Goal: Task Accomplishment & Management: Complete application form

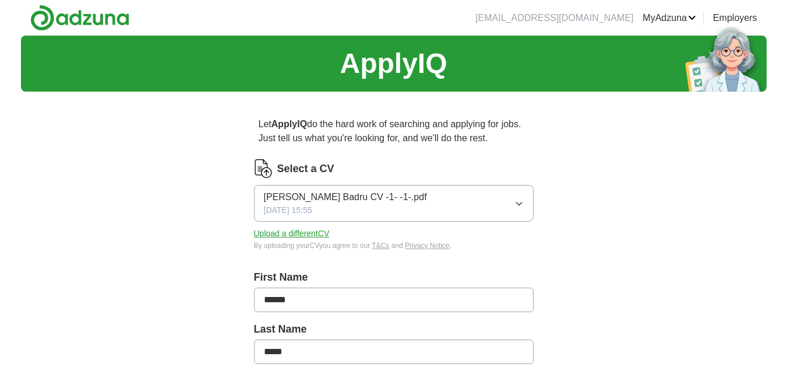
click at [520, 199] on icon "button" at bounding box center [519, 203] width 9 height 9
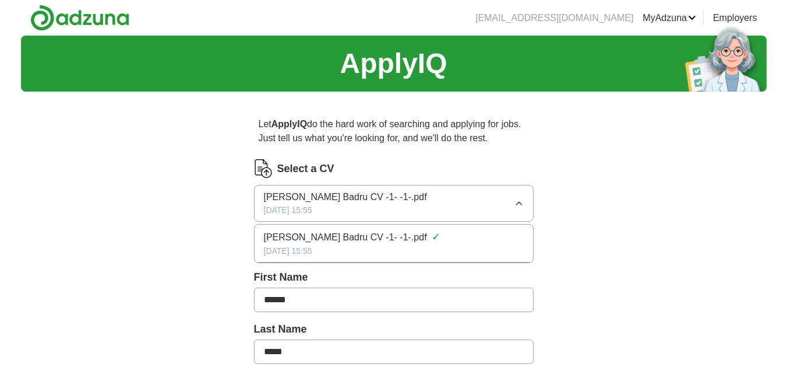
click at [513, 201] on button "[PERSON_NAME] Badru CV -1- -1-.pdf [DATE] 15:55" at bounding box center [394, 203] width 280 height 37
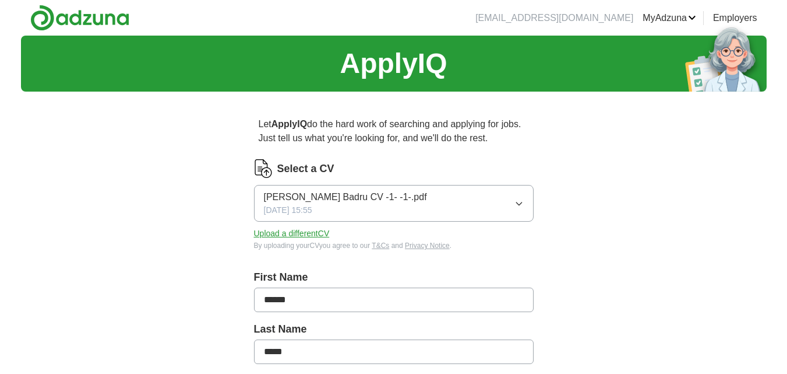
click at [306, 231] on button "Upload a different CV" at bounding box center [292, 233] width 76 height 12
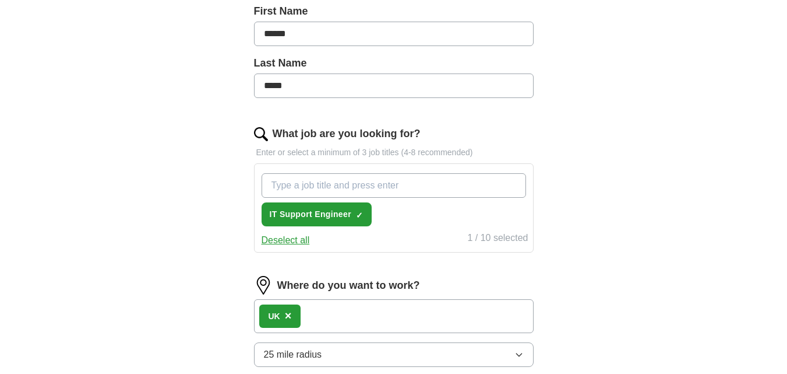
scroll to position [268, 0]
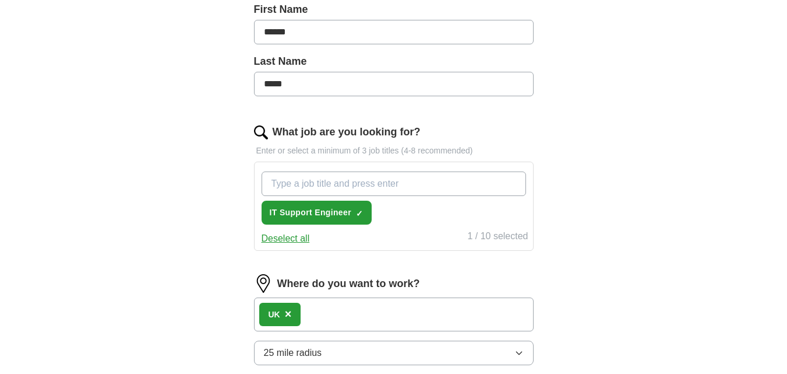
click at [340, 180] on input "What job are you looking for?" at bounding box center [394, 183] width 265 height 24
type input "system Administrator"
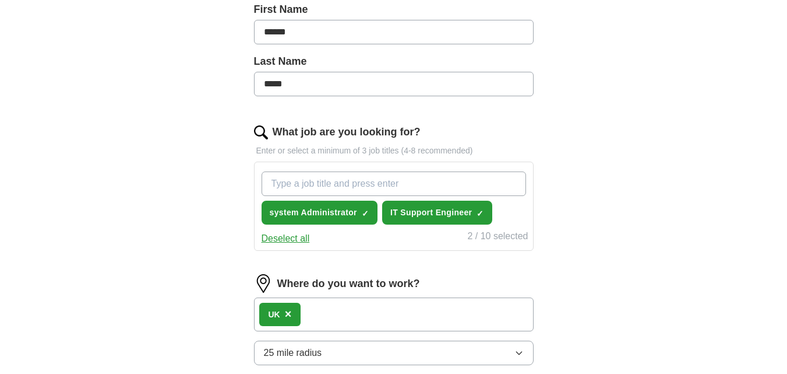
click at [439, 181] on input "What job are you looking for?" at bounding box center [394, 183] width 265 height 24
type input "database Administartor"
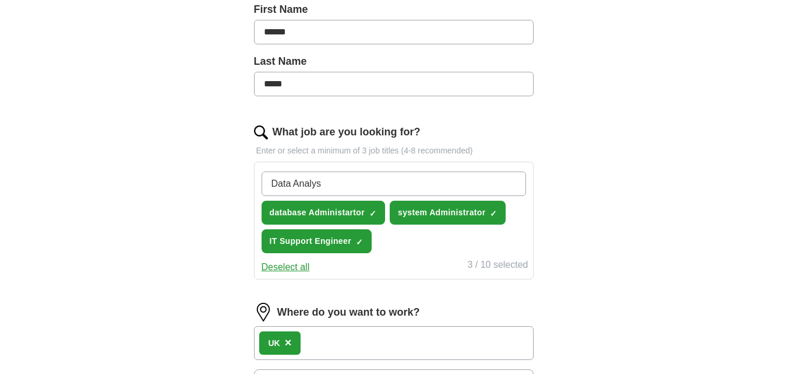
type input "Data Analyst"
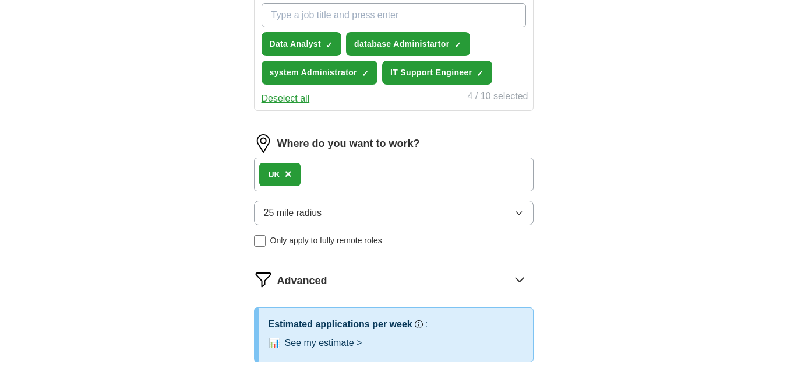
scroll to position [448, 0]
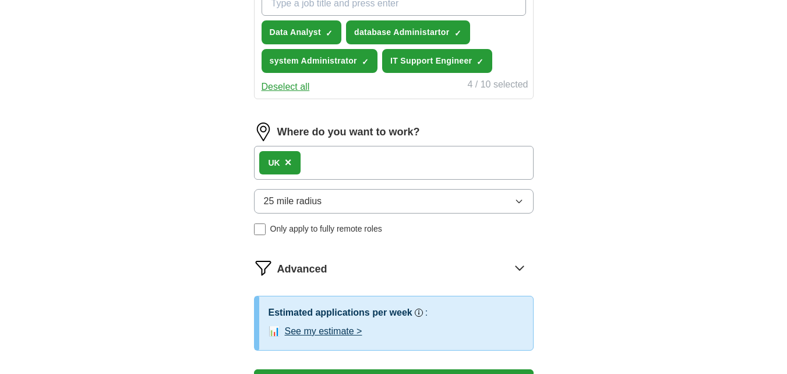
click at [316, 164] on div "UK ×" at bounding box center [394, 163] width 280 height 34
click at [319, 160] on div "UK ×" at bounding box center [394, 163] width 280 height 34
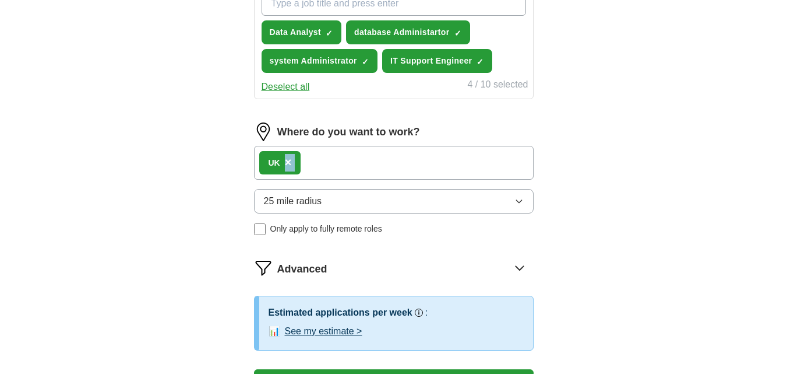
click at [366, 206] on button "25 mile radius" at bounding box center [394, 201] width 280 height 24
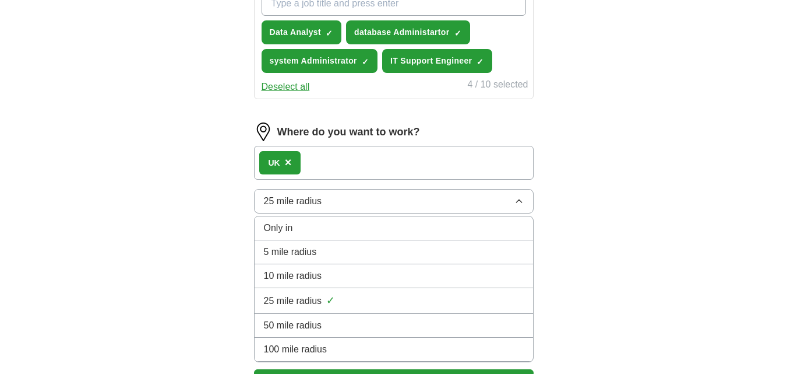
click at [401, 280] on div "10 mile radius" at bounding box center [394, 276] width 260 height 14
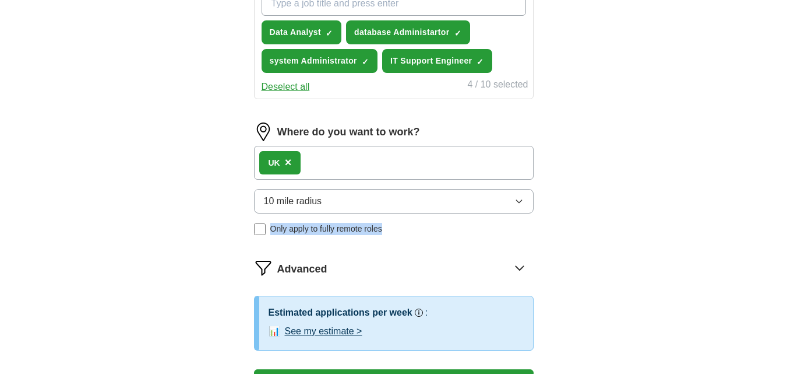
drag, startPoint x: 755, startPoint y: 203, endPoint x: 763, endPoint y: 220, distance: 19.1
click at [763, 220] on div "ApplyIQ Let ApplyIQ do the hard work of searching and applying for jobs. Just t…" at bounding box center [394, 6] width 746 height 837
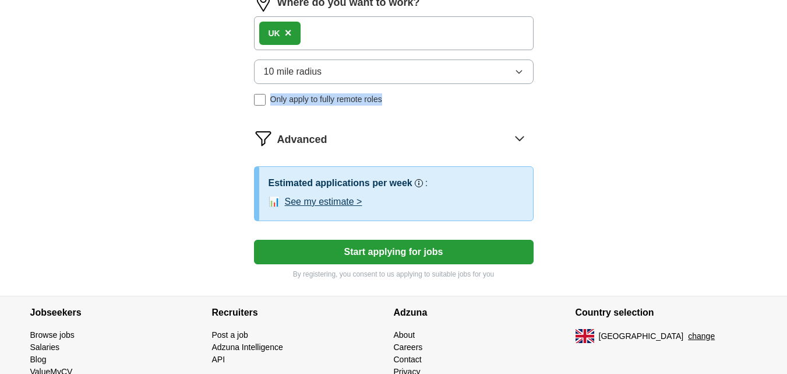
scroll to position [595, 0]
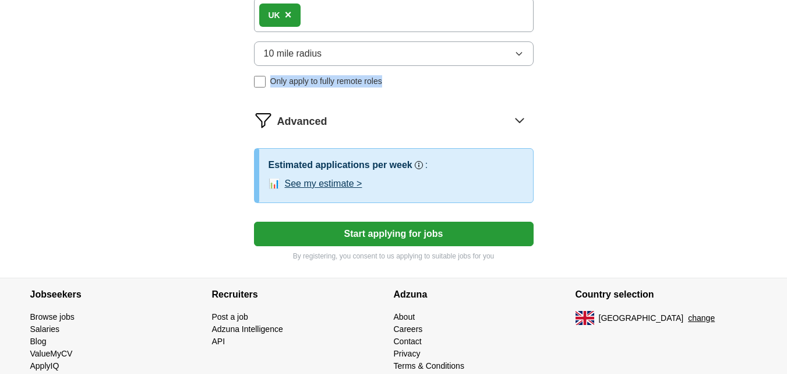
click at [495, 231] on button "Start applying for jobs" at bounding box center [394, 233] width 280 height 24
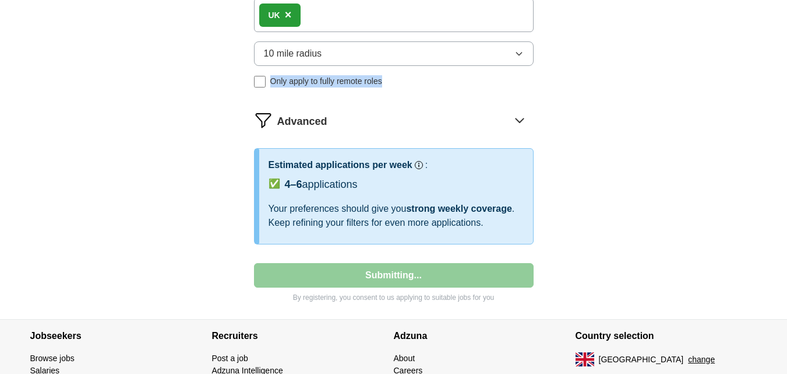
select select "**"
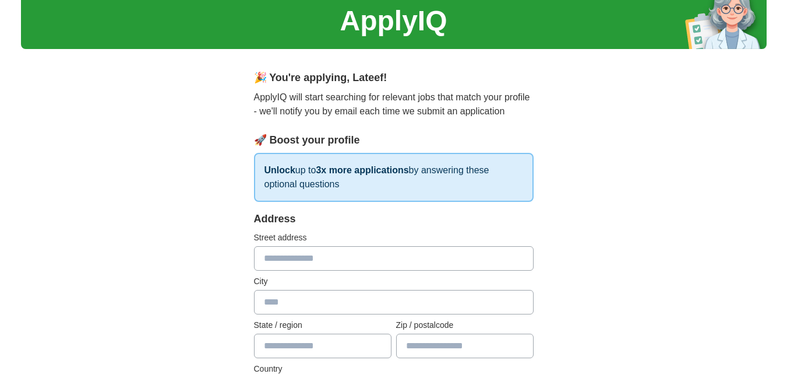
scroll to position [0, 0]
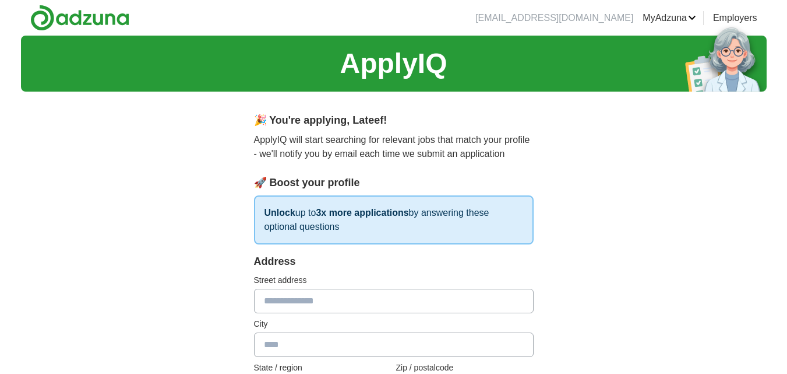
drag, startPoint x: 786, startPoint y: 50, endPoint x: 796, endPoint y: 73, distance: 24.6
click at [787, 73] on html "[EMAIL_ADDRESS][DOMAIN_NAME] [GEOGRAPHIC_DATA] Alerts Favourites CVs ApplyIQ Pr…" at bounding box center [393, 187] width 787 height 374
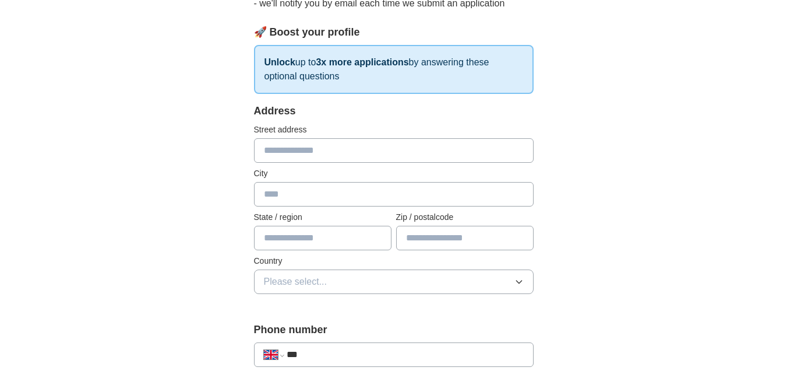
scroll to position [152, 0]
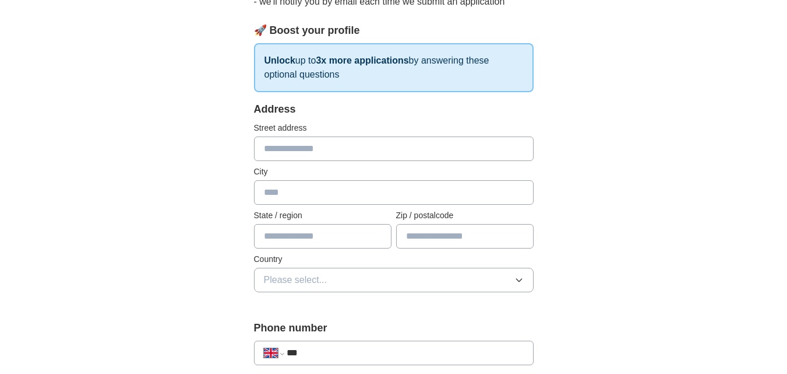
click at [414, 140] on input "text" at bounding box center [394, 148] width 280 height 24
type input "**********"
type input "*******"
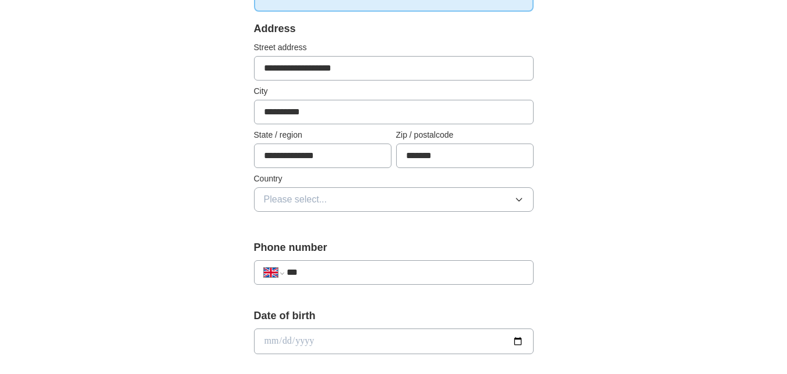
scroll to position [261, 0]
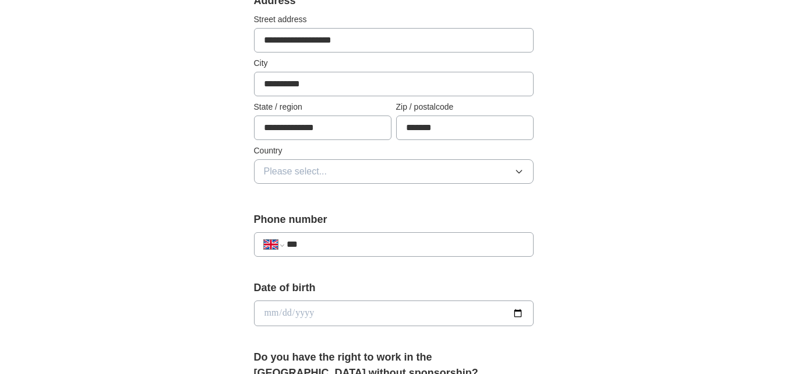
click at [507, 167] on button "Please select..." at bounding box center [394, 171] width 280 height 24
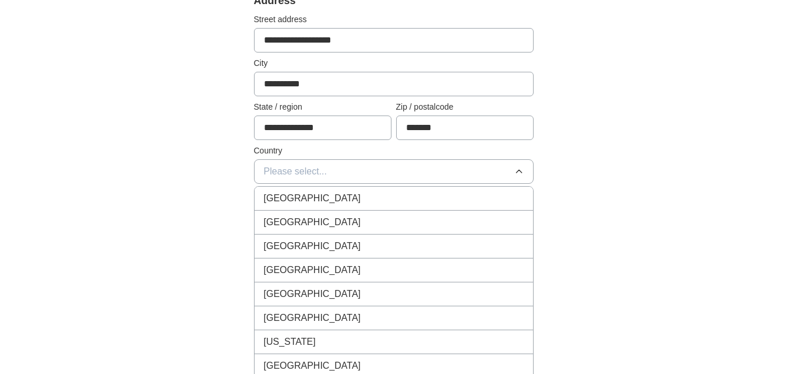
click at [432, 198] on div "[GEOGRAPHIC_DATA]" at bounding box center [394, 198] width 260 height 14
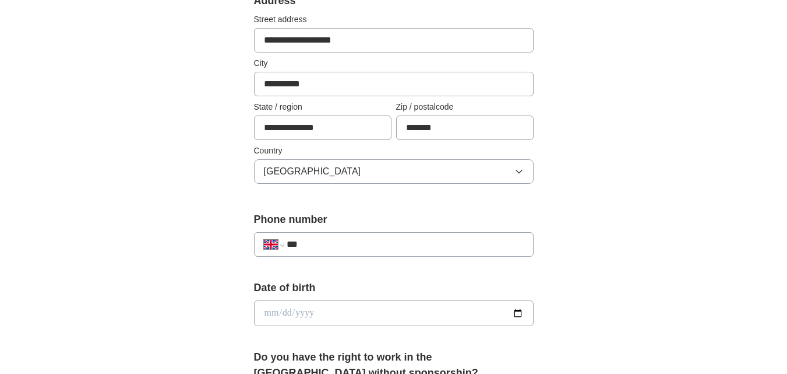
click at [451, 240] on input "***" at bounding box center [405, 244] width 237 height 14
type input "**********"
click at [521, 306] on input "date" at bounding box center [394, 313] width 280 height 26
click at [522, 314] on input "date" at bounding box center [394, 313] width 280 height 26
click at [551, 277] on div "**********" at bounding box center [393, 330] width 373 height 980
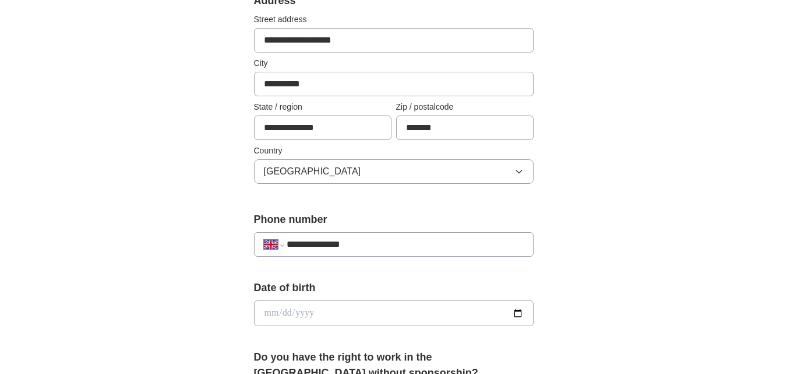
click at [518, 317] on input "date" at bounding box center [394, 313] width 280 height 26
type input "**********"
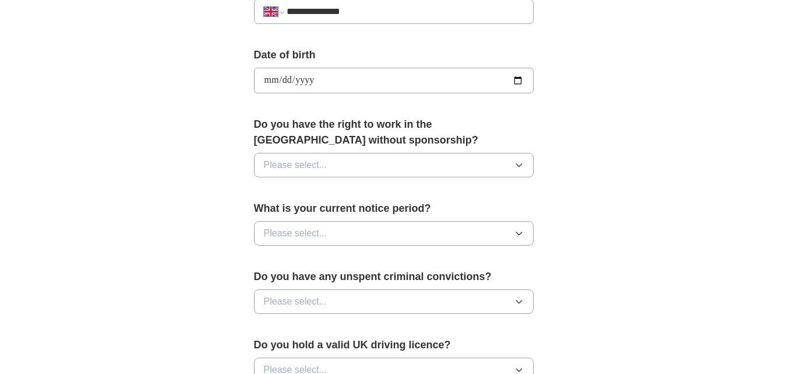
scroll to position [495, 0]
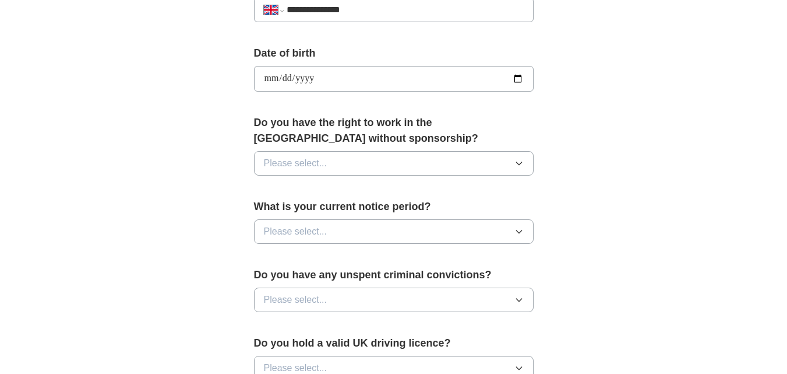
click at [512, 162] on button "Please select..." at bounding box center [394, 163] width 280 height 24
click at [471, 181] on li "Yes" at bounding box center [394, 190] width 279 height 24
click at [494, 222] on button "Please select..." at bounding box center [394, 231] width 280 height 24
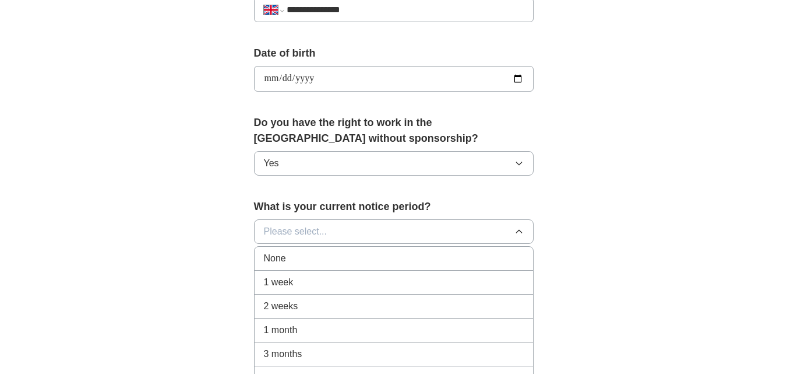
click at [474, 277] on div "1 week" at bounding box center [394, 282] width 260 height 14
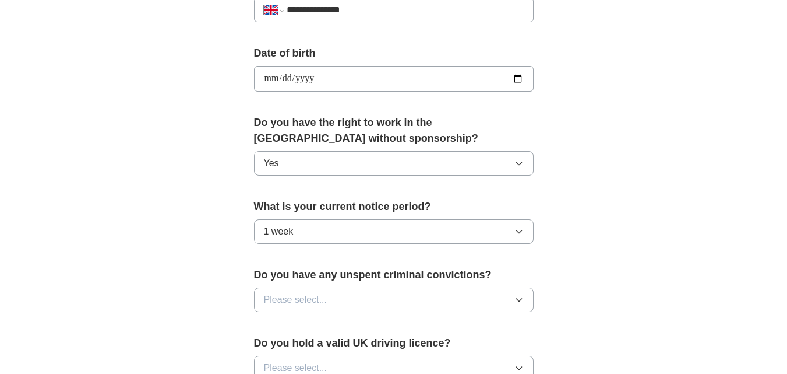
click at [473, 297] on button "Please select..." at bounding box center [394, 299] width 280 height 24
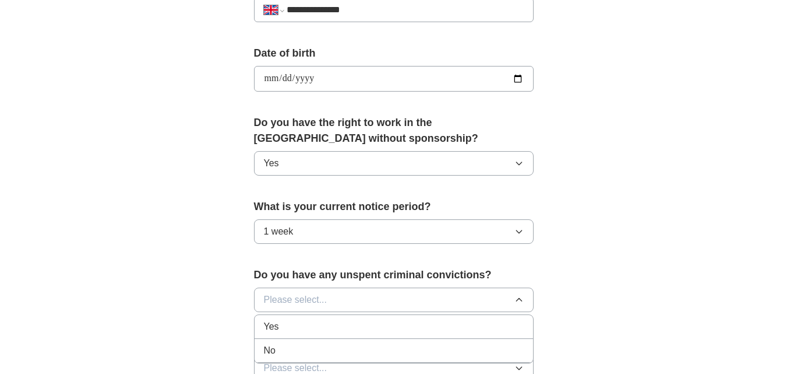
click at [452, 350] on div "No" at bounding box center [394, 350] width 260 height 14
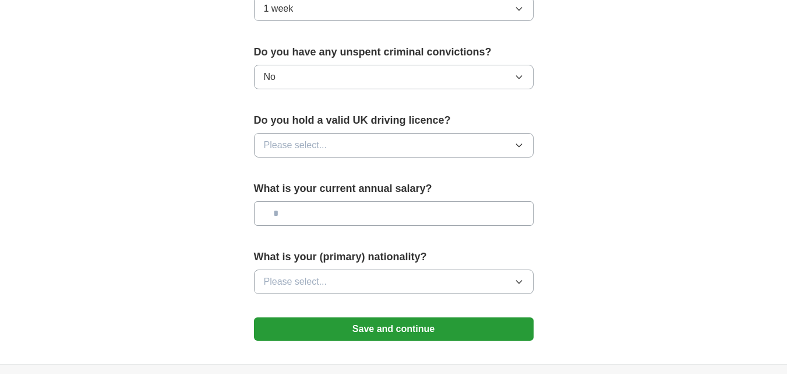
scroll to position [737, 0]
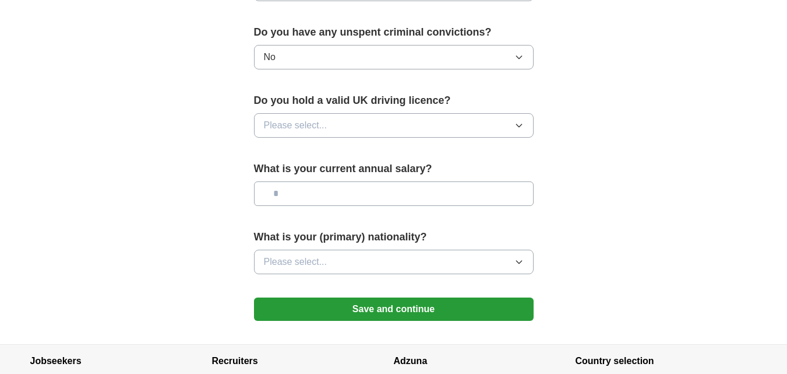
click at [524, 126] on button "Please select..." at bounding box center [394, 125] width 280 height 24
click at [451, 177] on div "No" at bounding box center [394, 176] width 260 height 14
click at [456, 255] on button "Please select..." at bounding box center [394, 261] width 280 height 24
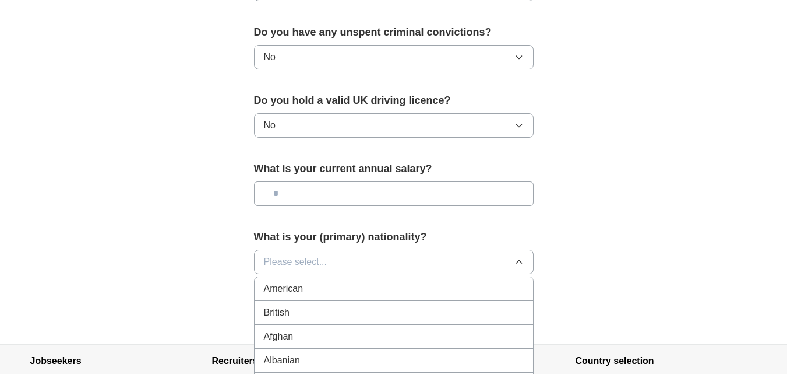
click at [430, 256] on button "Please select..." at bounding box center [394, 261] width 280 height 24
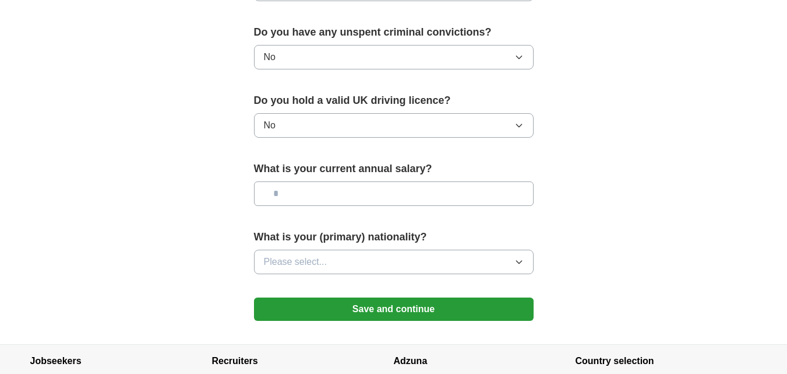
click at [430, 256] on button "Please select..." at bounding box center [394, 261] width 280 height 24
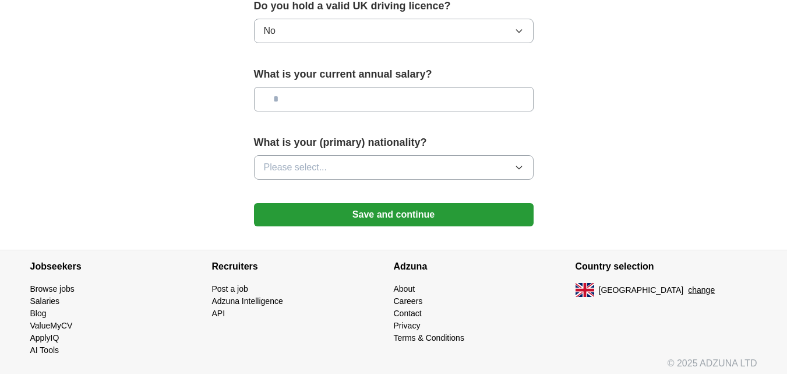
scroll to position [838, 0]
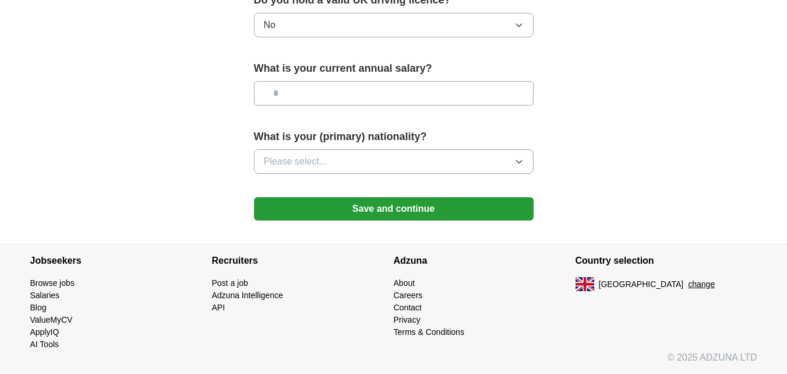
click at [526, 164] on button "Please select..." at bounding box center [394, 161] width 280 height 24
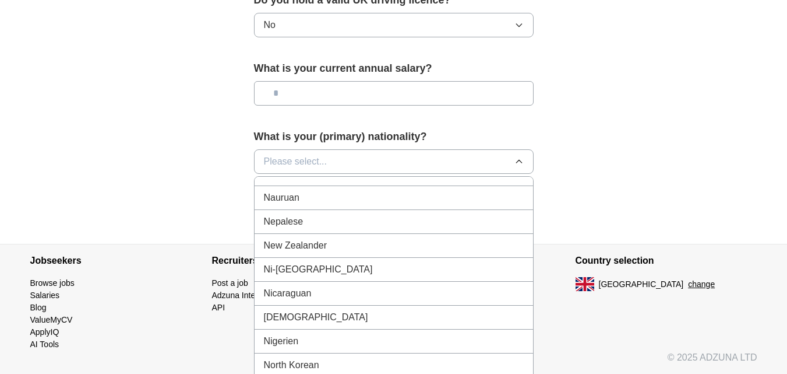
scroll to position [3005, 0]
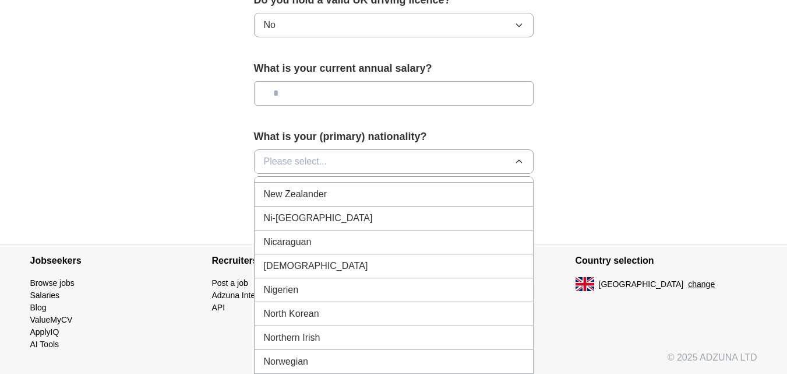
click at [431, 260] on div "[DEMOGRAPHIC_DATA]" at bounding box center [394, 266] width 260 height 14
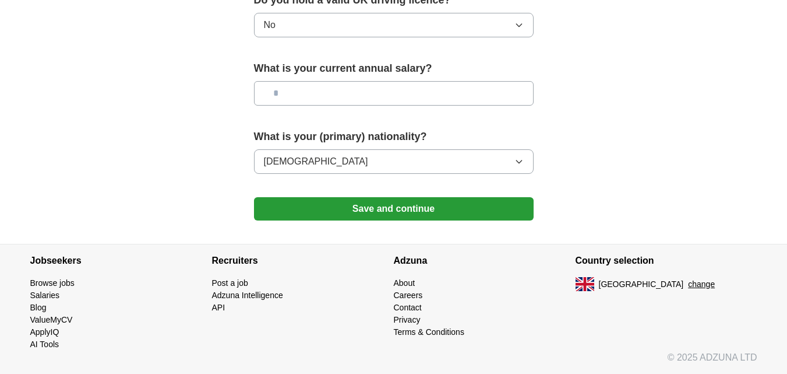
click at [434, 206] on button "Save and continue" at bounding box center [394, 208] width 280 height 23
